Goal: Task Accomplishment & Management: Use online tool/utility

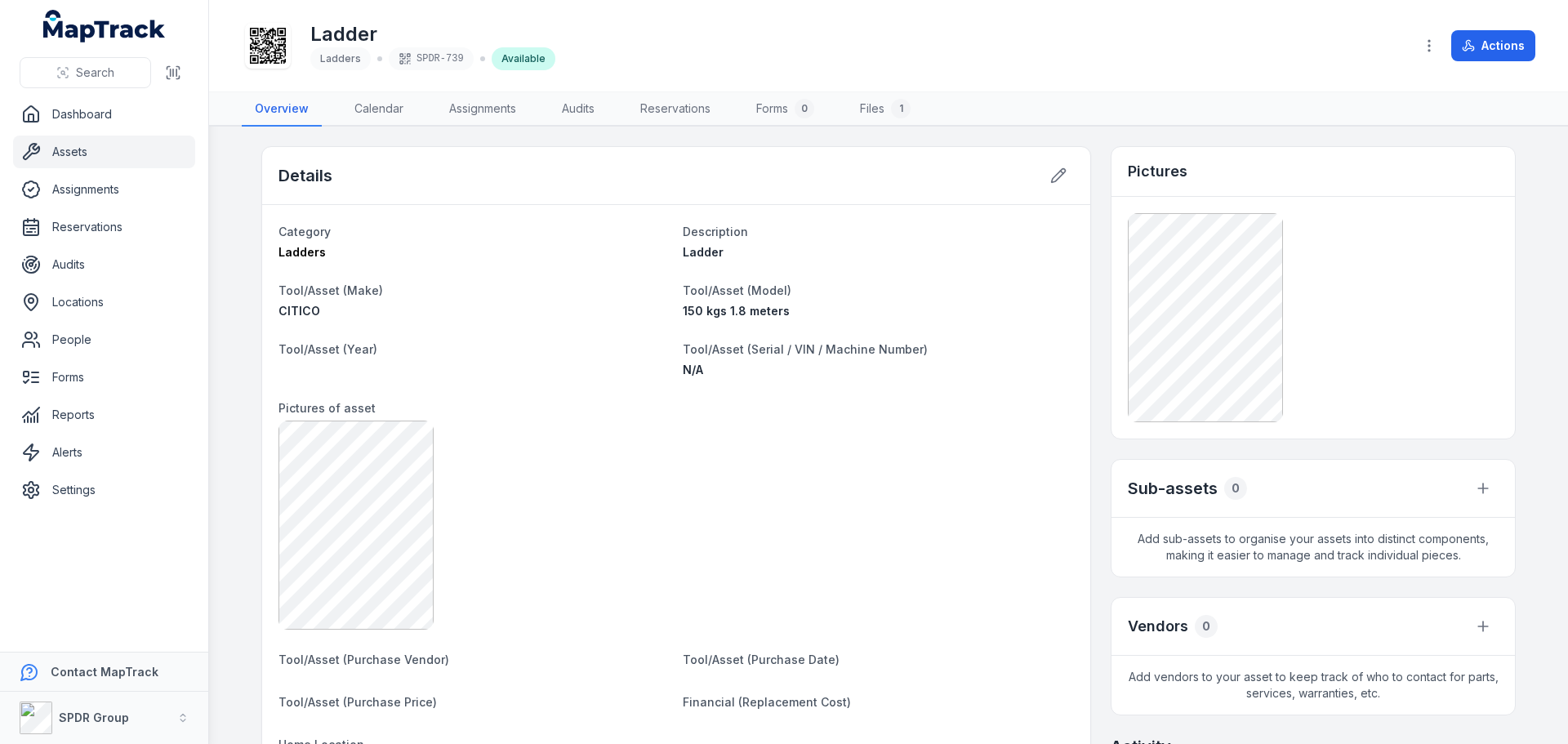
click at [68, 152] on link "Assets" at bounding box center [103, 152] width 182 height 32
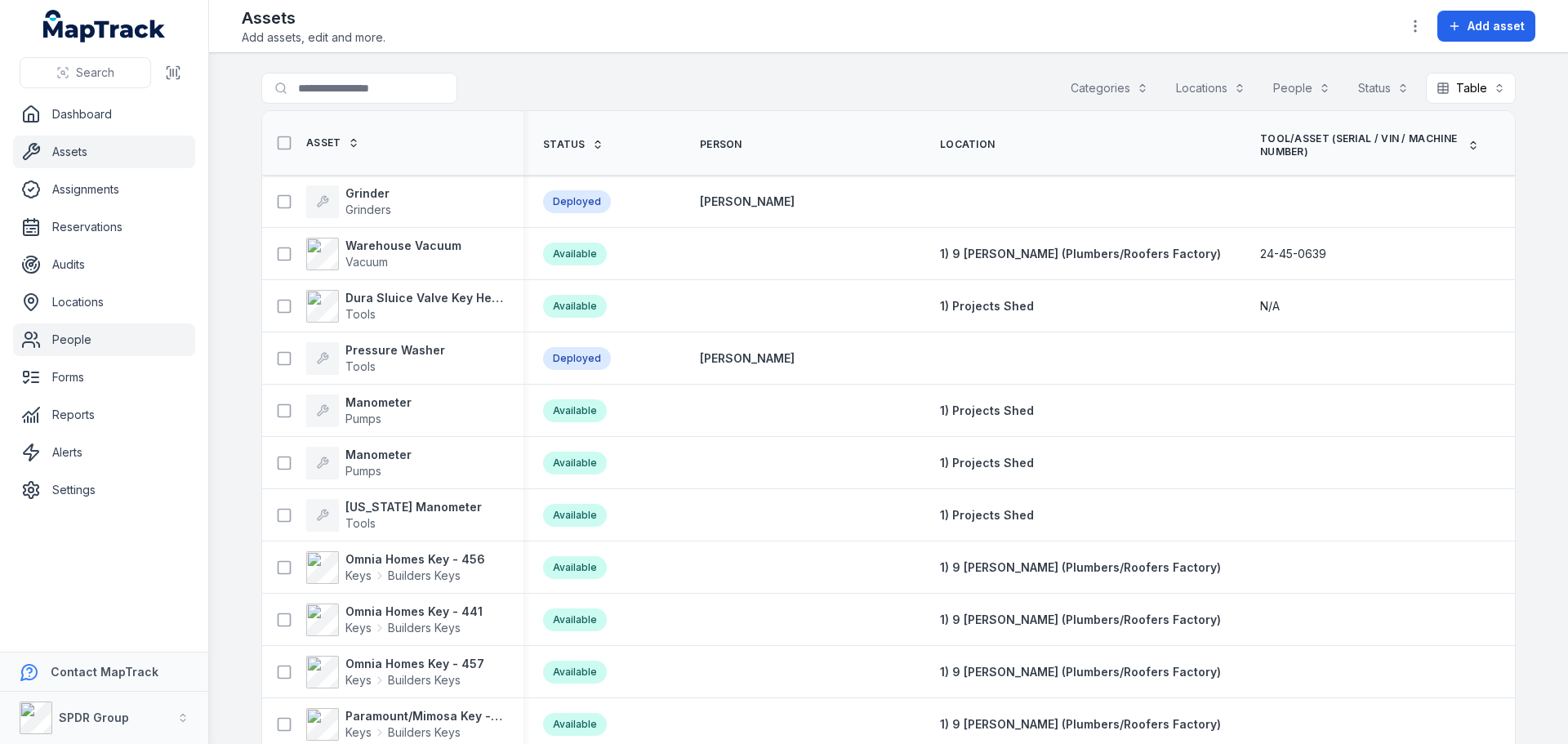
click at [68, 330] on link "People" at bounding box center [103, 339] width 182 height 32
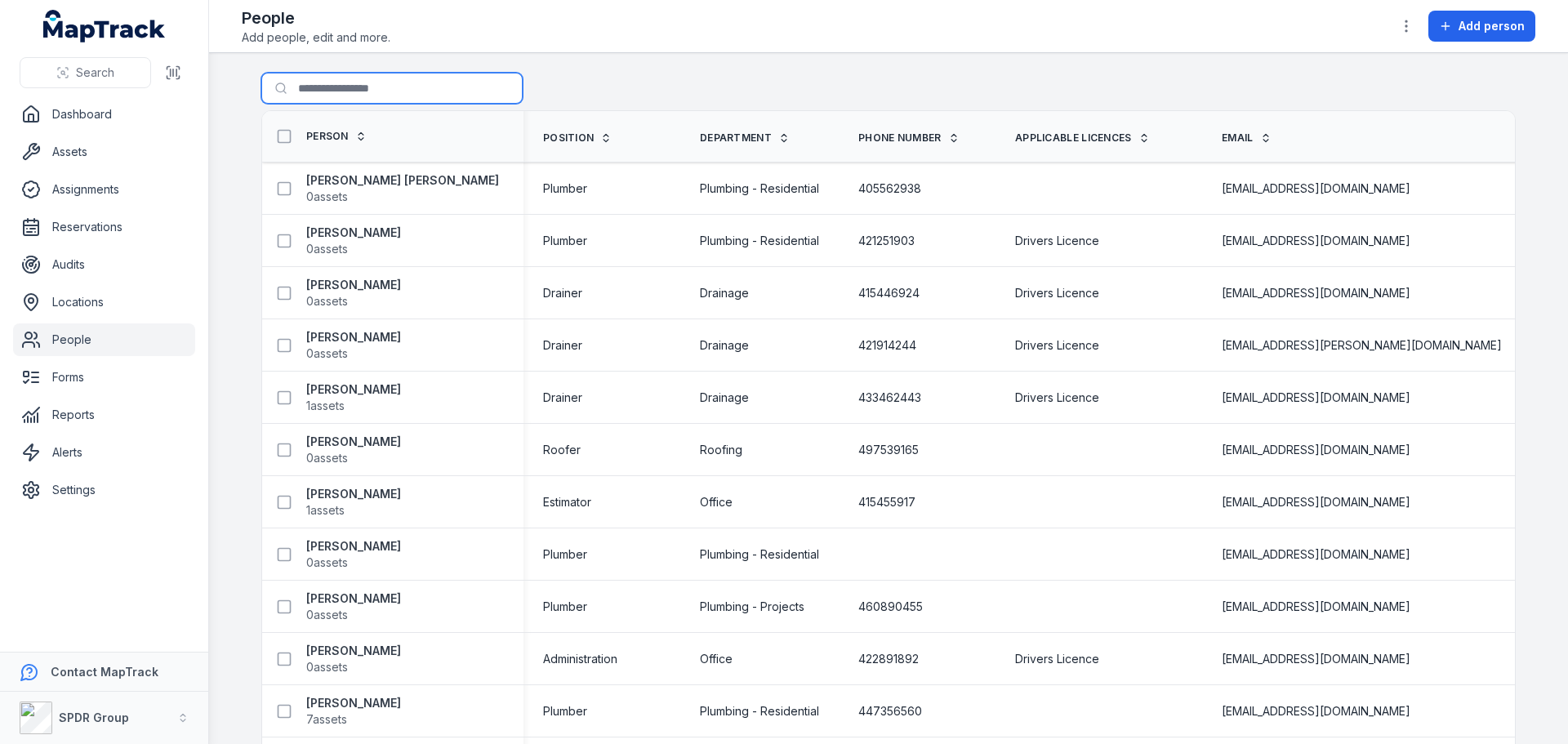
click at [328, 77] on input "Search for people" at bounding box center [392, 88] width 261 height 31
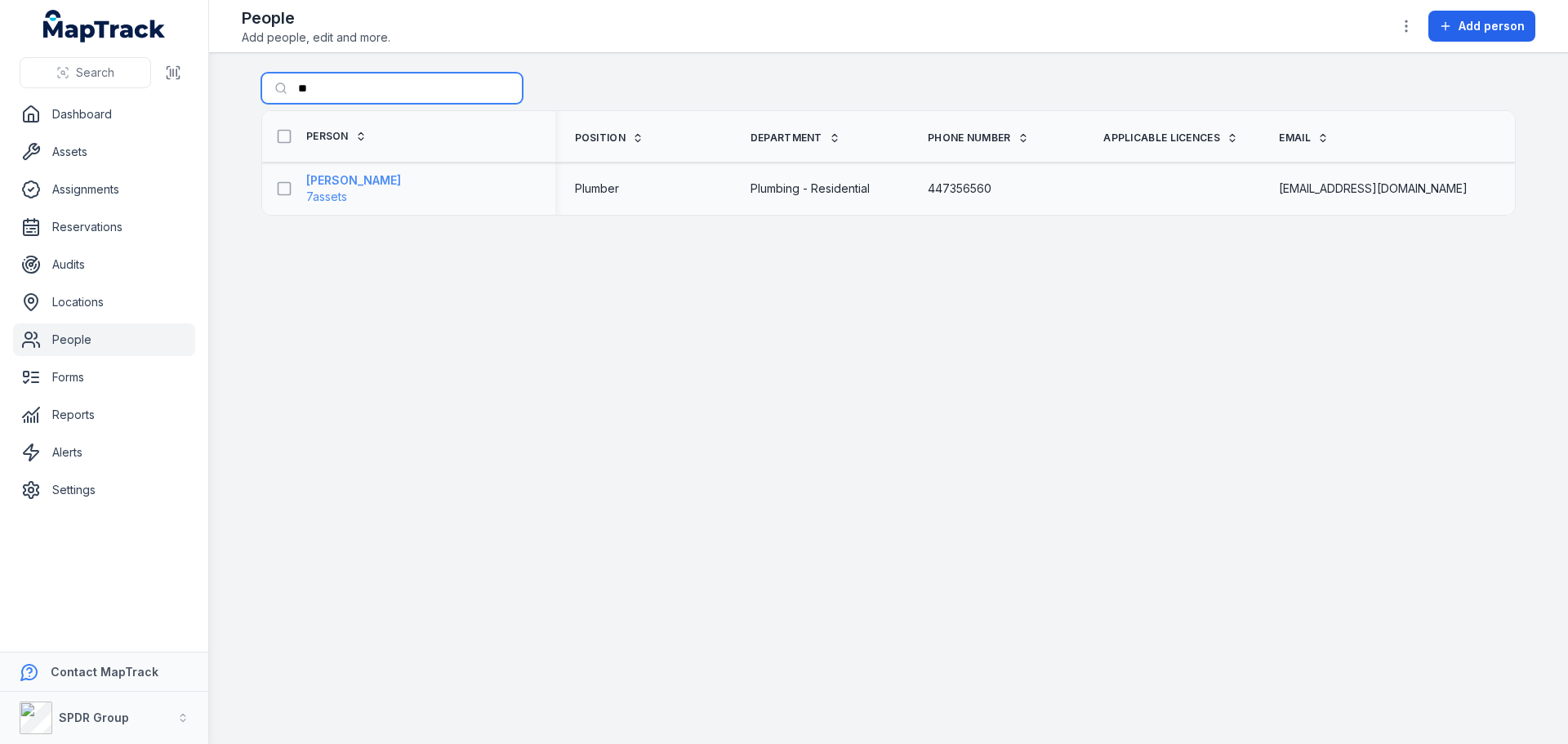
type input "**"
click at [383, 182] on strong "[PERSON_NAME]" at bounding box center [353, 180] width 95 height 16
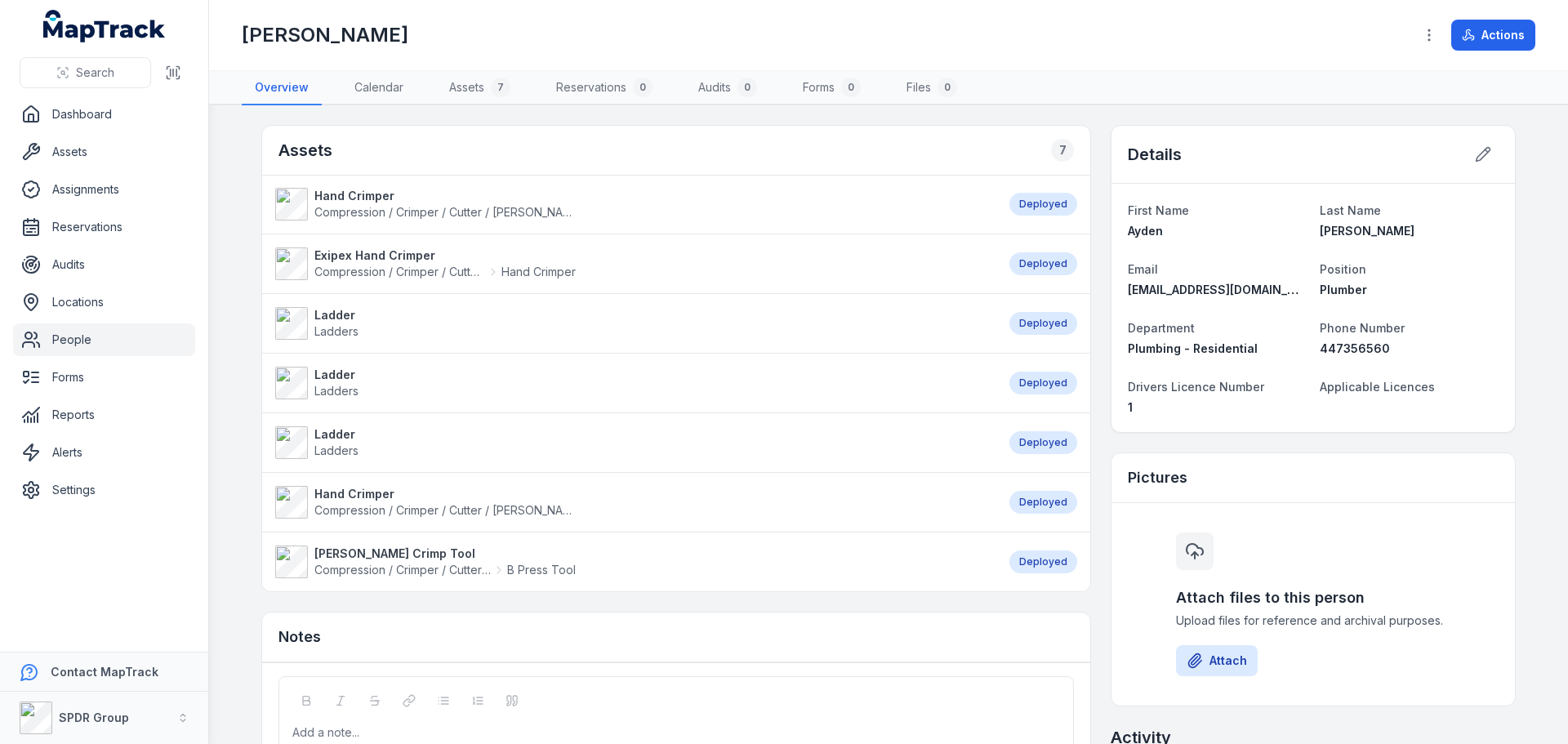
click at [326, 315] on strong "Ladder" at bounding box center [337, 314] width 44 height 16
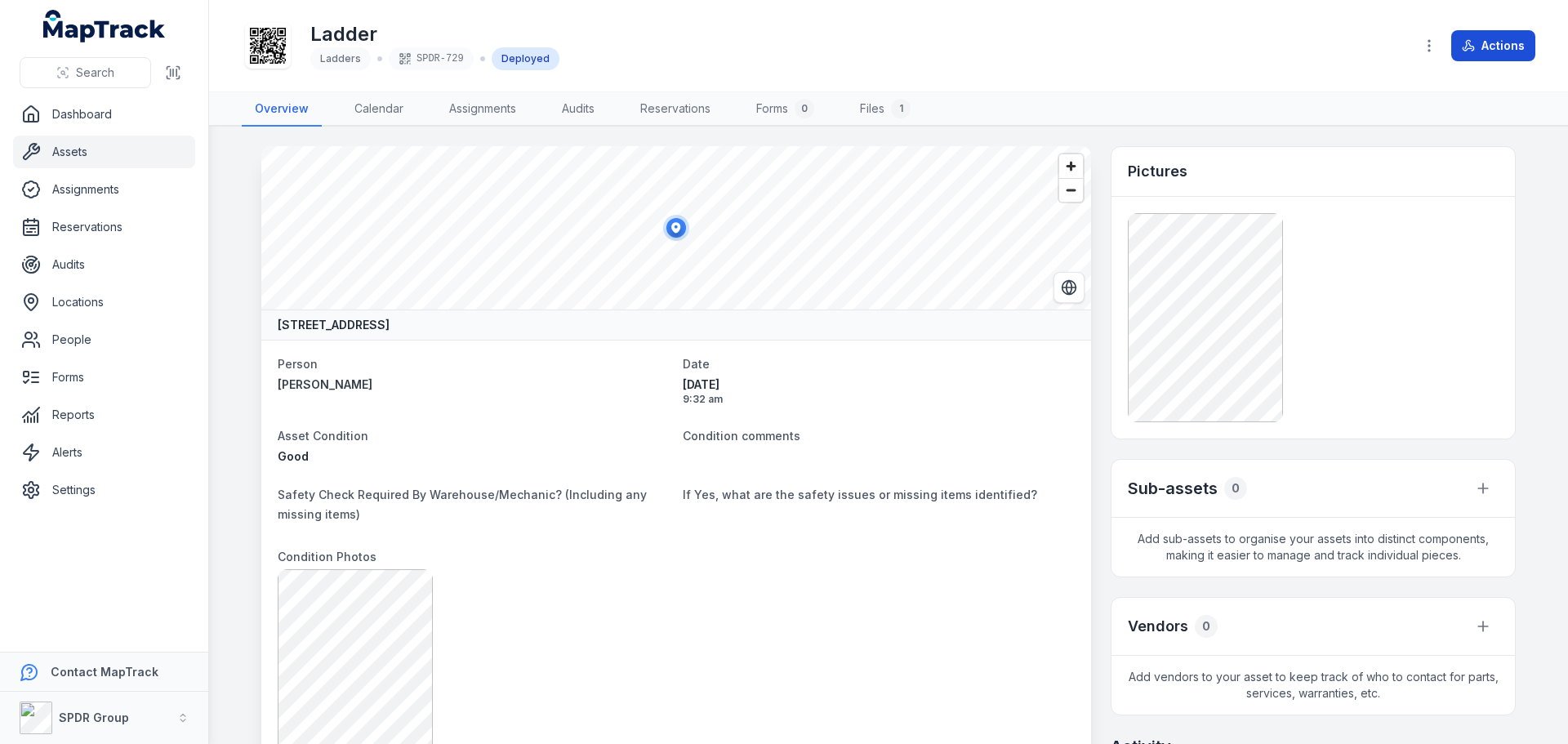
click at [1460, 59] on button "Actions" at bounding box center [1493, 45] width 84 height 31
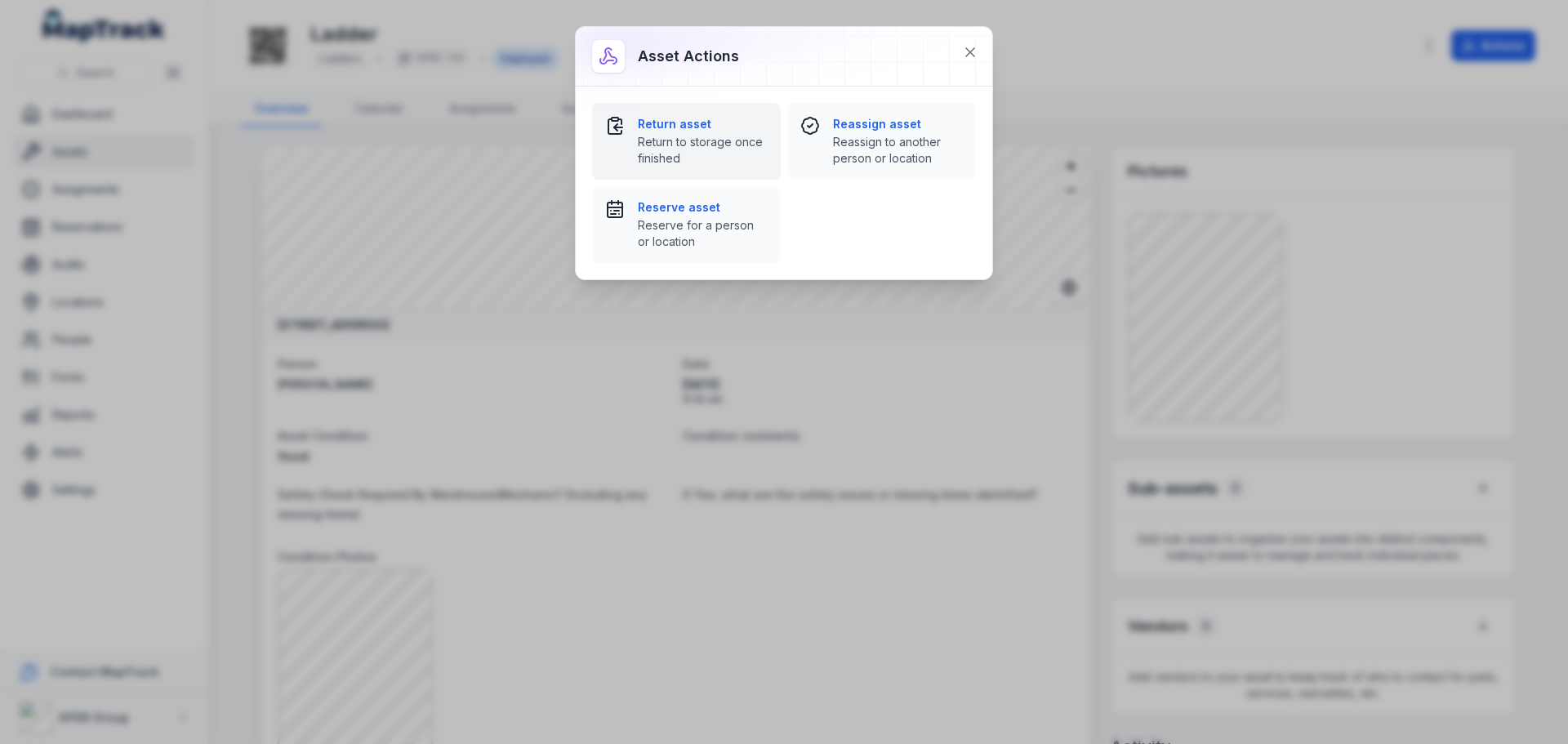
click at [678, 120] on strong "Return asset" at bounding box center [702, 124] width 130 height 16
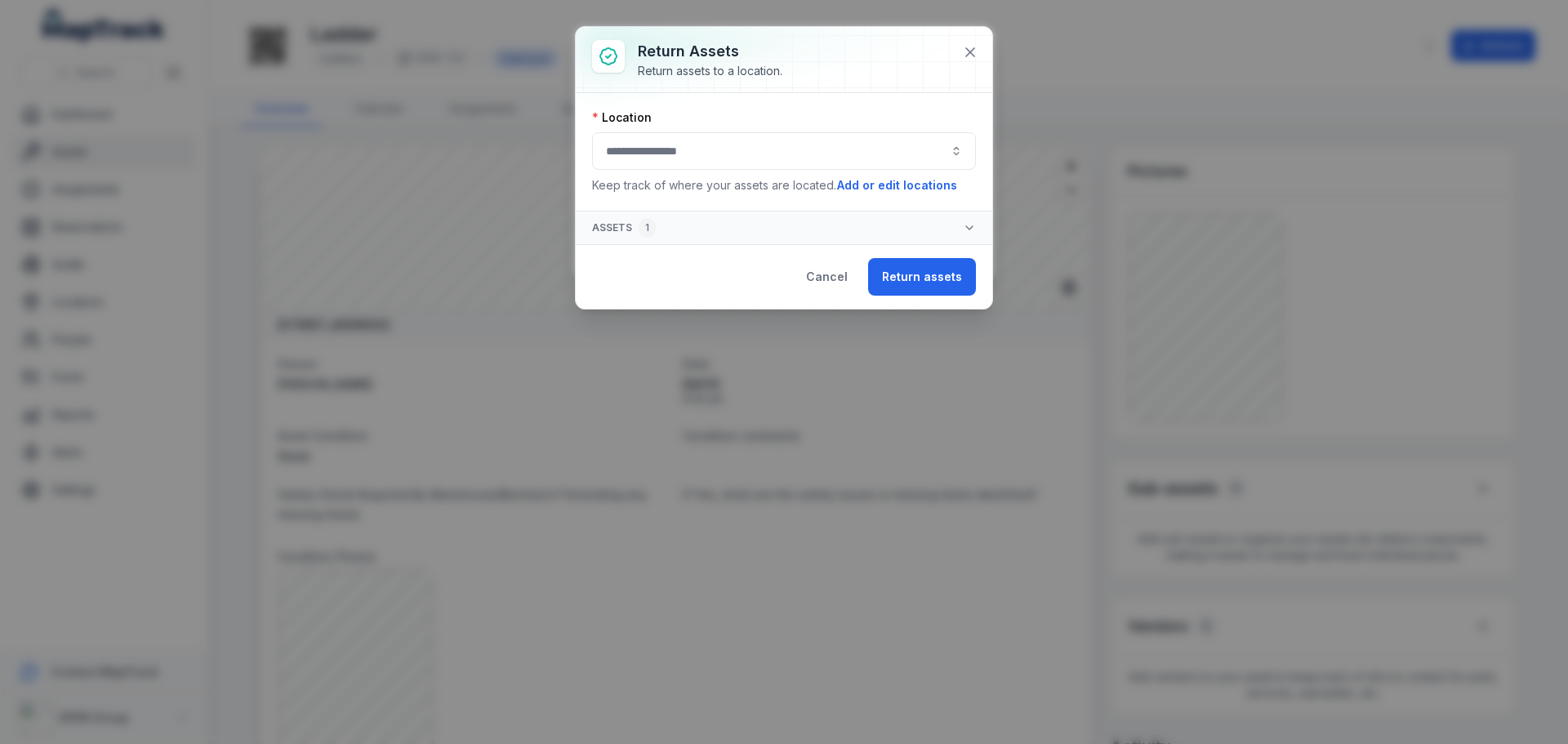
click at [671, 150] on button "button" at bounding box center [784, 151] width 384 height 38
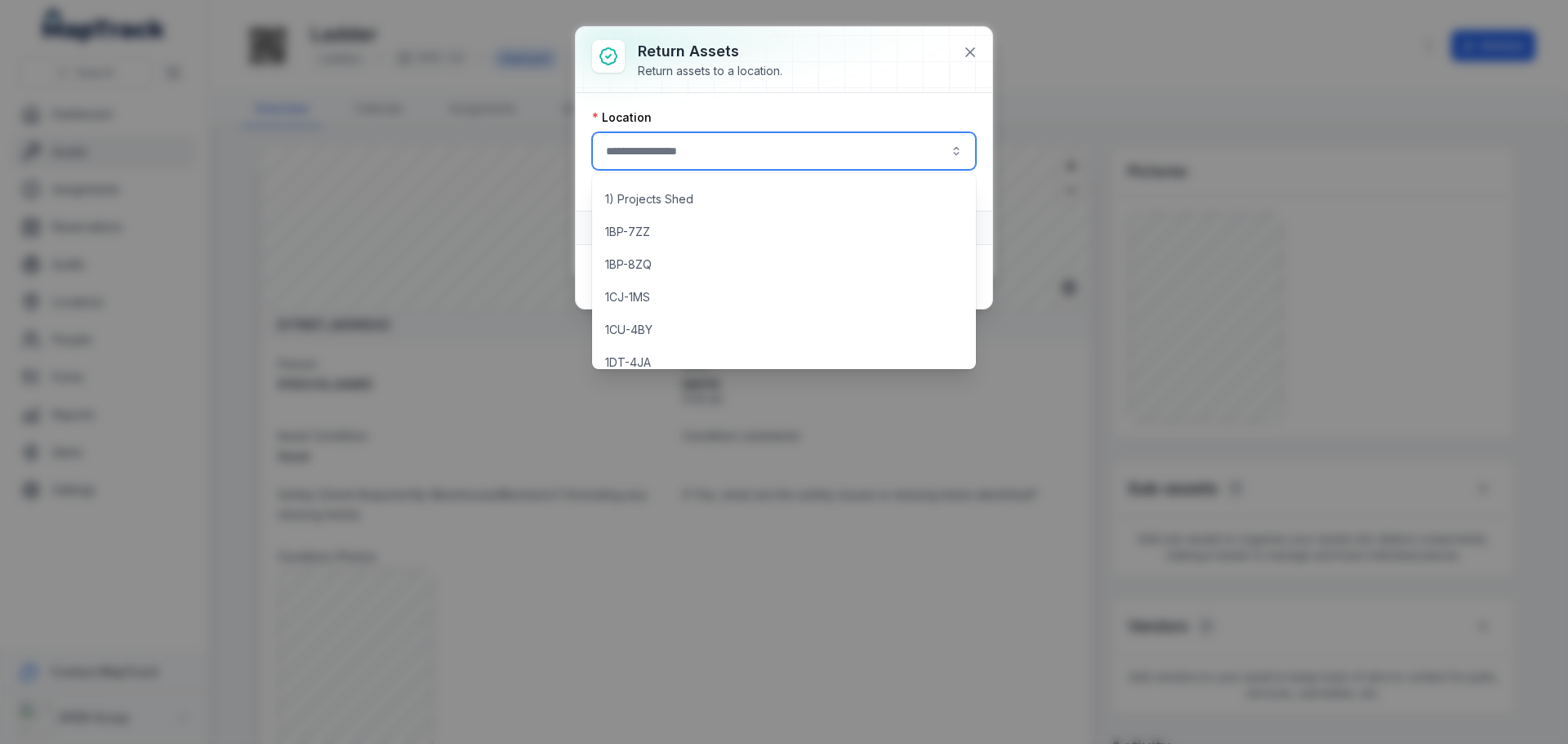
scroll to position [163, 0]
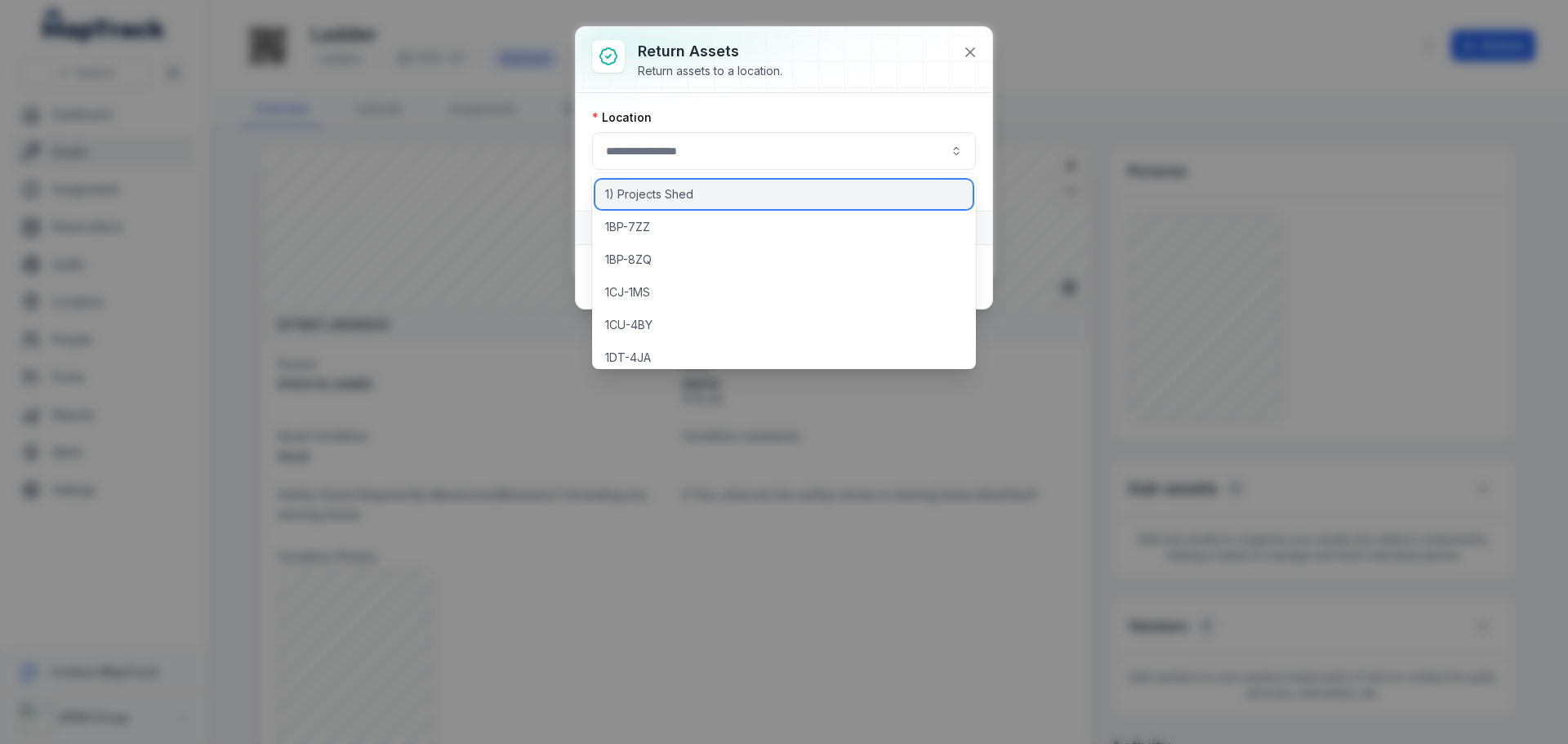
click at [685, 194] on span "1) Projects Shed" at bounding box center [649, 194] width 88 height 16
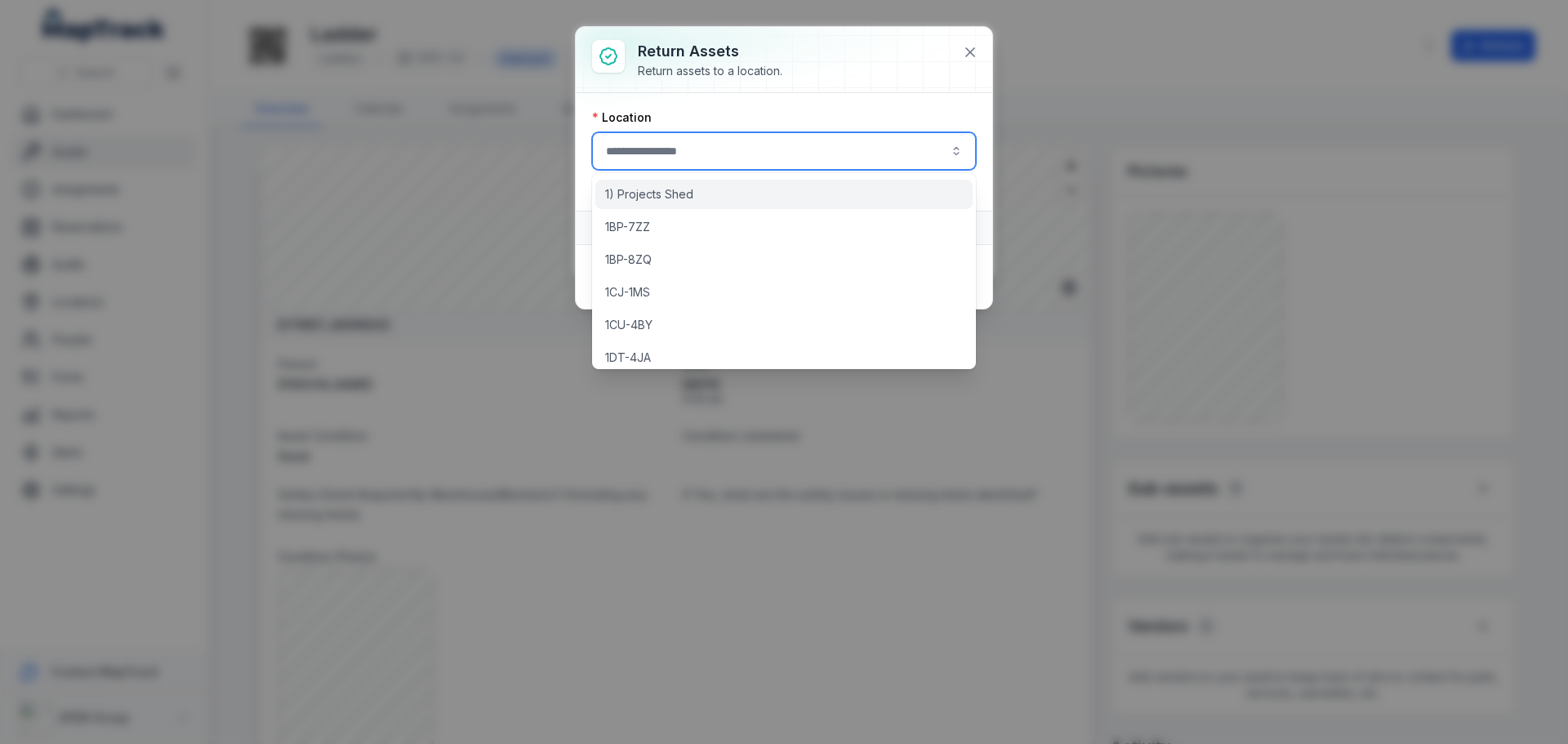
type input "**********"
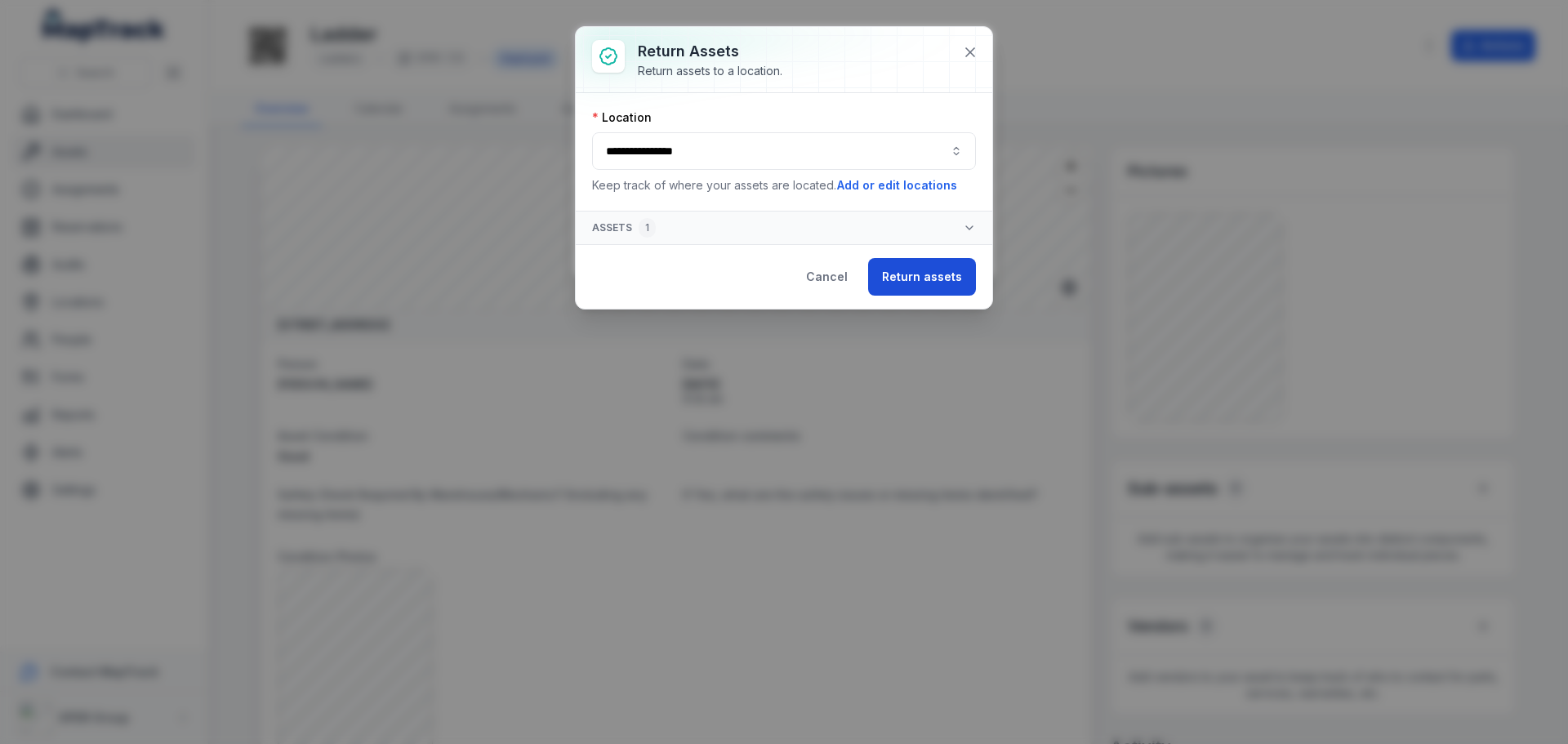
click at [926, 275] on button "Return assets" at bounding box center [922, 277] width 108 height 38
